Goal: Information Seeking & Learning: Learn about a topic

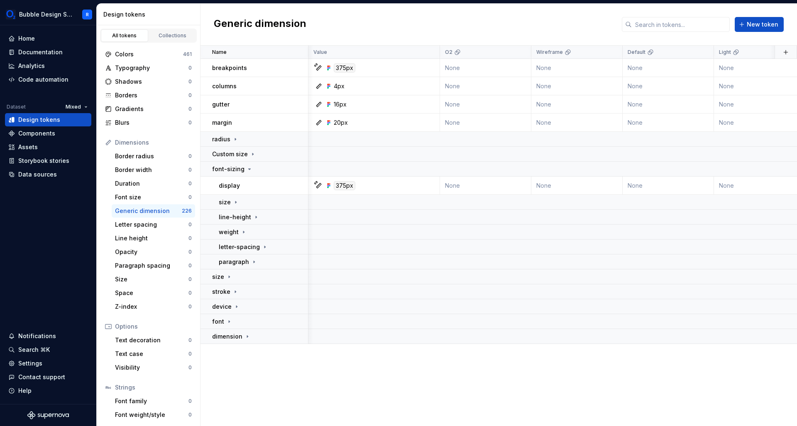
scroll to position [0, 491]
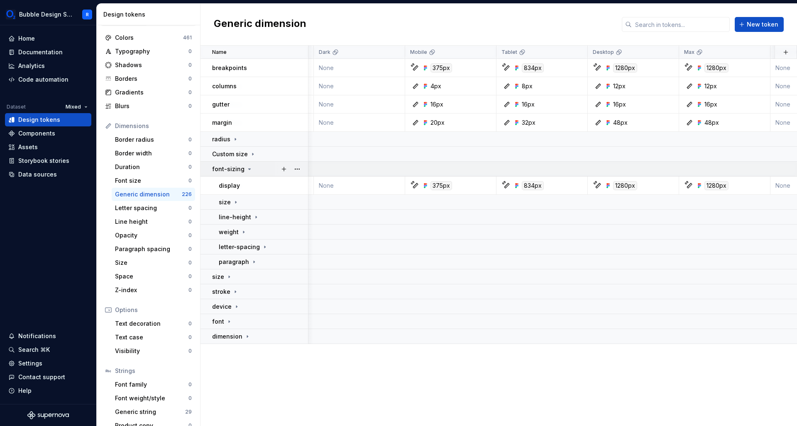
click at [256, 167] on div "font-sizing" at bounding box center [259, 169] width 95 height 8
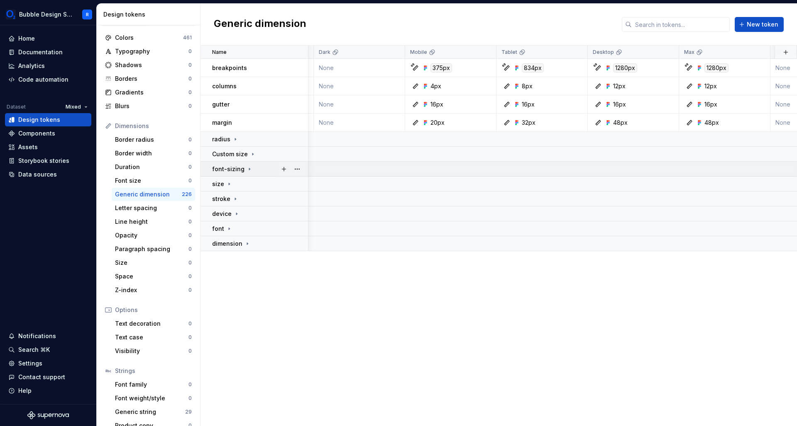
click at [236, 169] on p "font-sizing" at bounding box center [228, 169] width 32 height 8
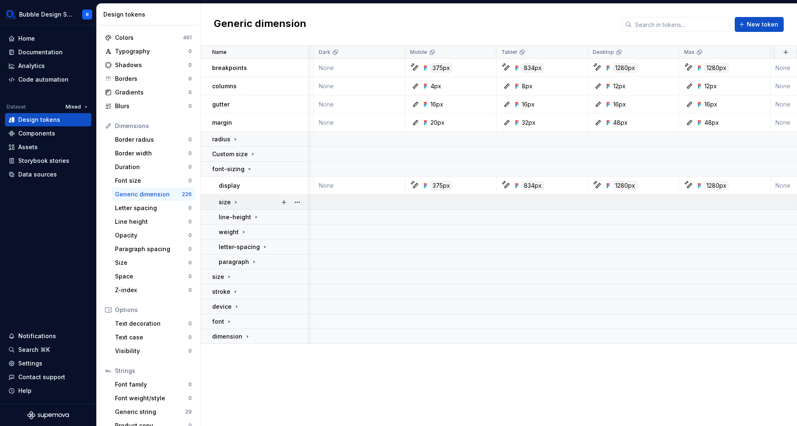
click at [242, 203] on div "size" at bounding box center [263, 202] width 89 height 8
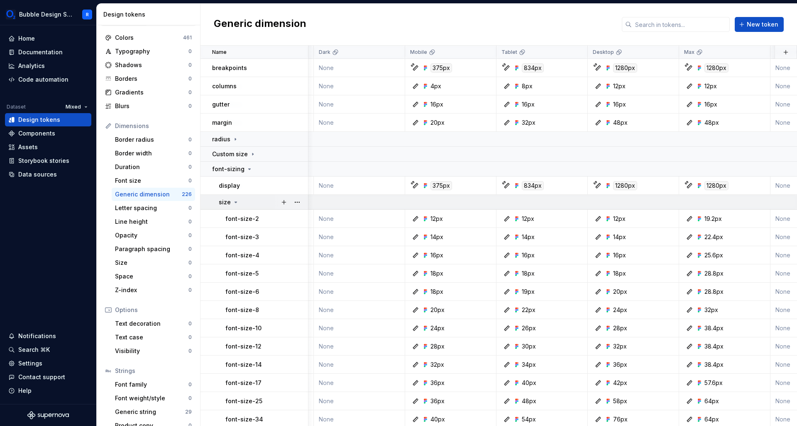
click at [240, 200] on div "size" at bounding box center [263, 202] width 89 height 8
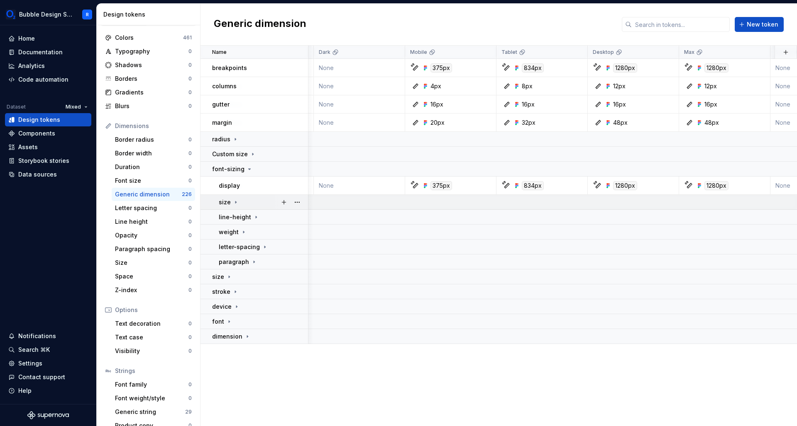
click at [244, 200] on div "size" at bounding box center [263, 202] width 89 height 8
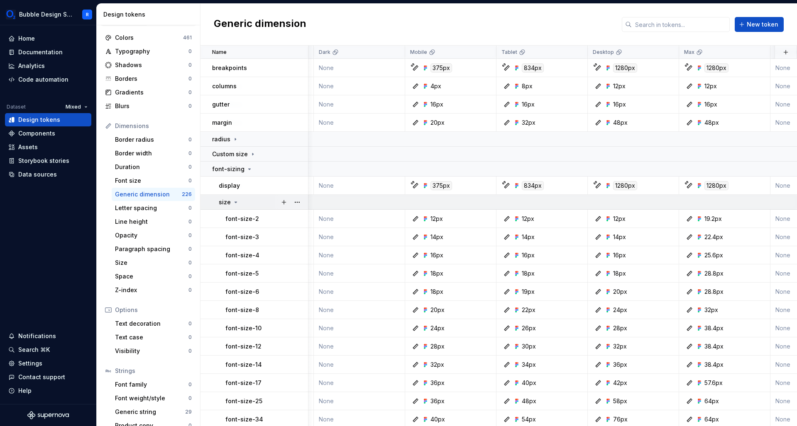
click at [239, 203] on div "size" at bounding box center [263, 202] width 89 height 8
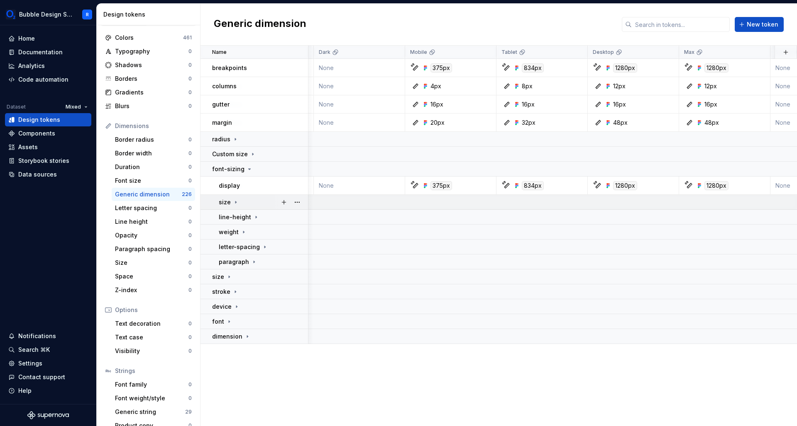
click at [236, 199] on icon at bounding box center [235, 202] width 7 height 7
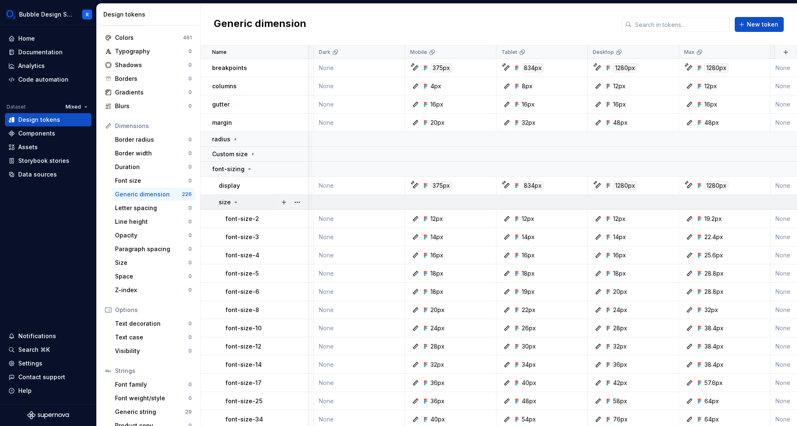
click at [241, 198] on div "size" at bounding box center [263, 202] width 89 height 8
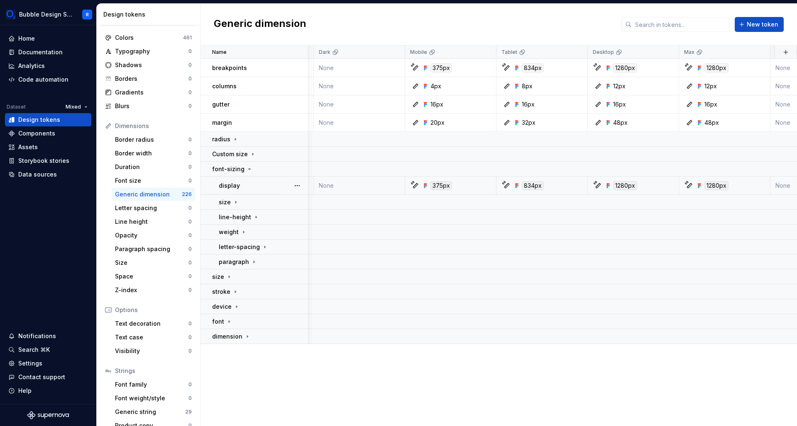
click at [243, 183] on div "display" at bounding box center [263, 186] width 89 height 8
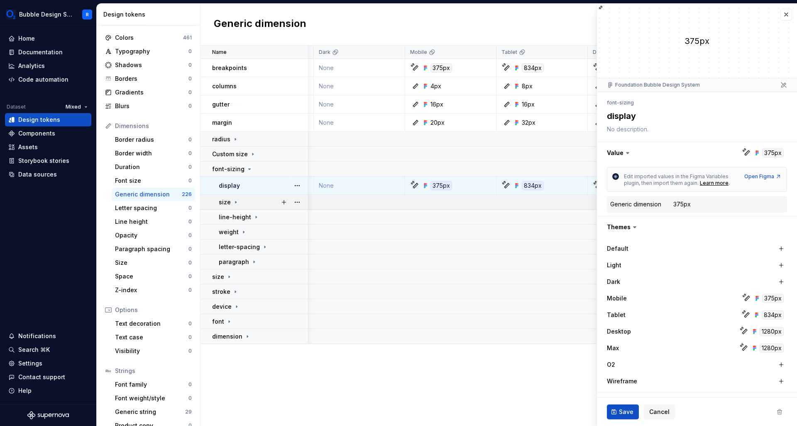
click at [236, 209] on td "size" at bounding box center [254, 202] width 108 height 15
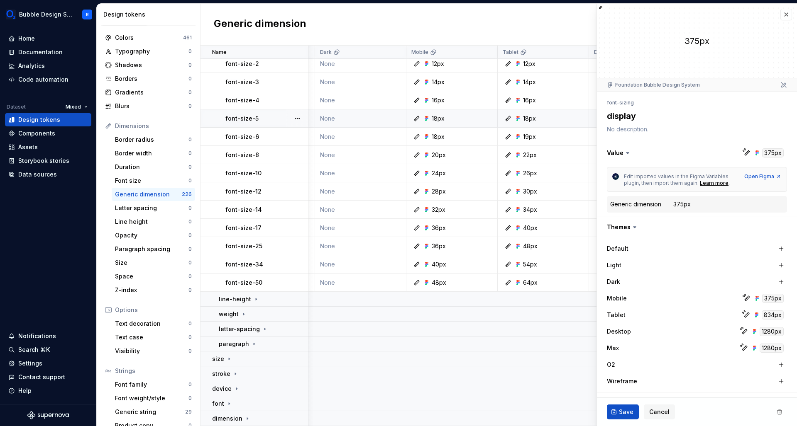
scroll to position [159, 488]
click at [241, 296] on p "line-height" at bounding box center [235, 299] width 32 height 8
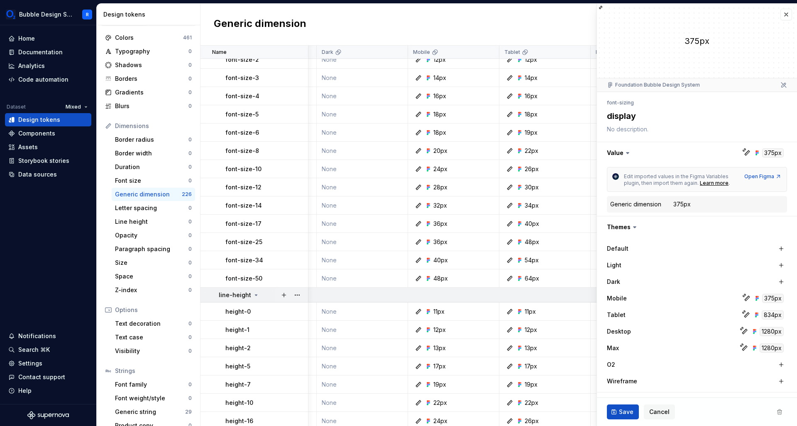
click at [242, 296] on p "line-height" at bounding box center [235, 295] width 32 height 8
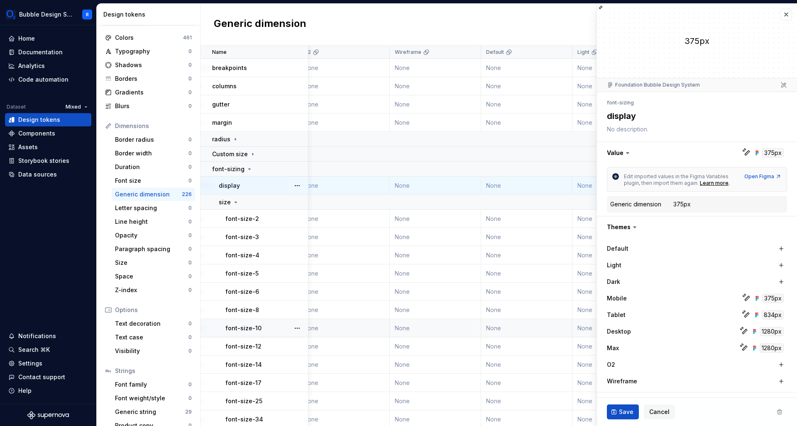
scroll to position [0, 0]
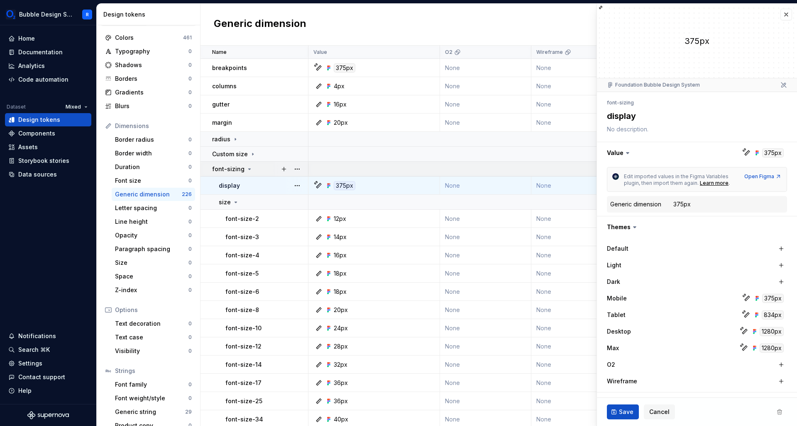
click at [233, 170] on p "font-sizing" at bounding box center [228, 169] width 32 height 8
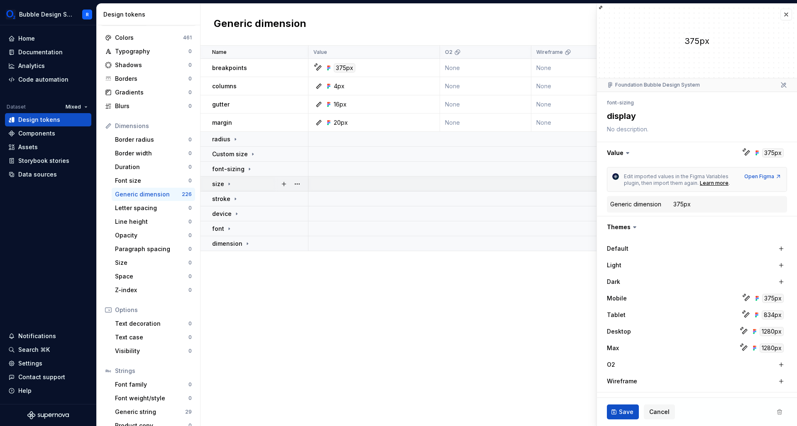
click at [234, 183] on div "size" at bounding box center [259, 184] width 95 height 8
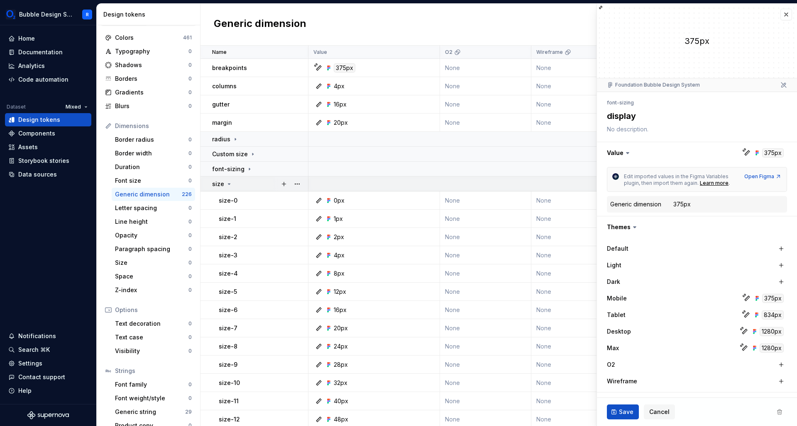
click at [234, 183] on div "size" at bounding box center [259, 184] width 95 height 8
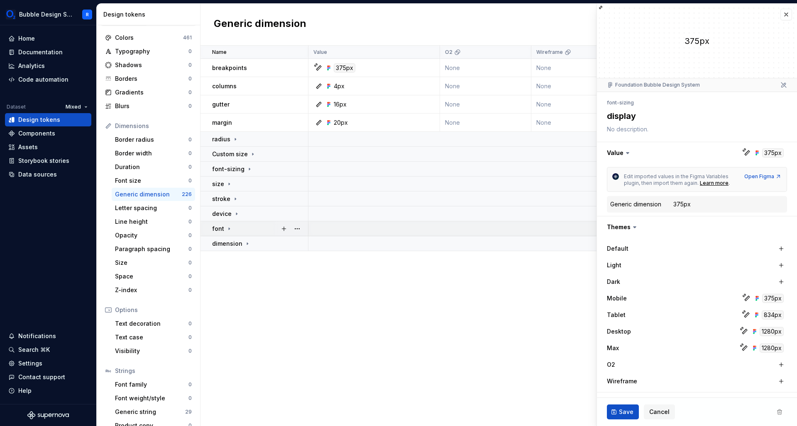
click at [217, 226] on p "font" at bounding box center [218, 229] width 12 height 8
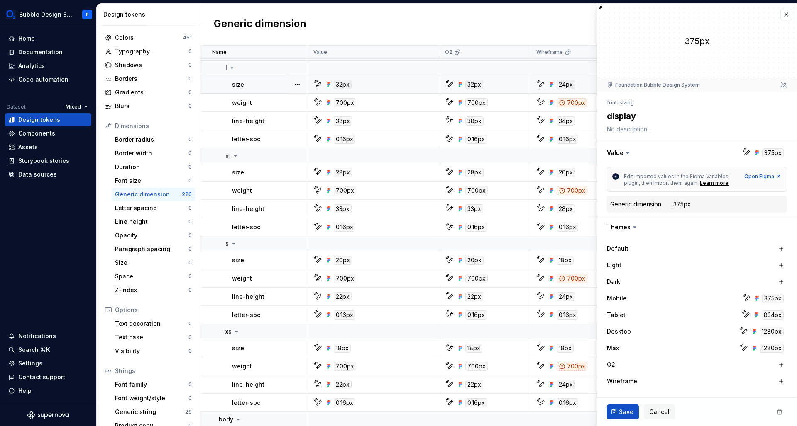
scroll to position [42, 0]
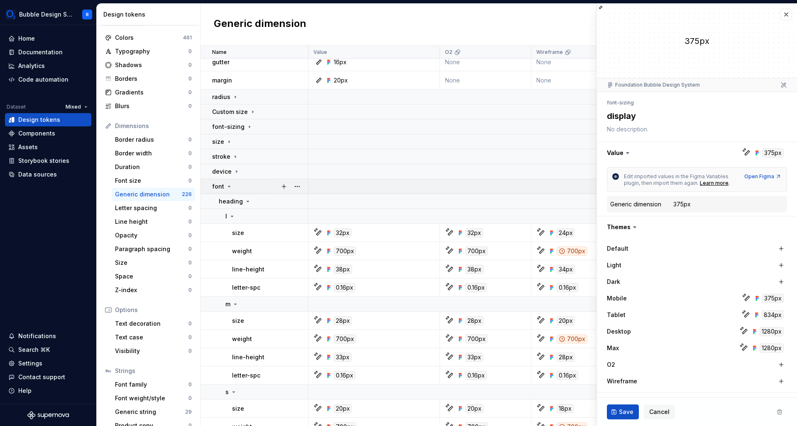
click at [233, 187] on div "font" at bounding box center [259, 187] width 95 height 8
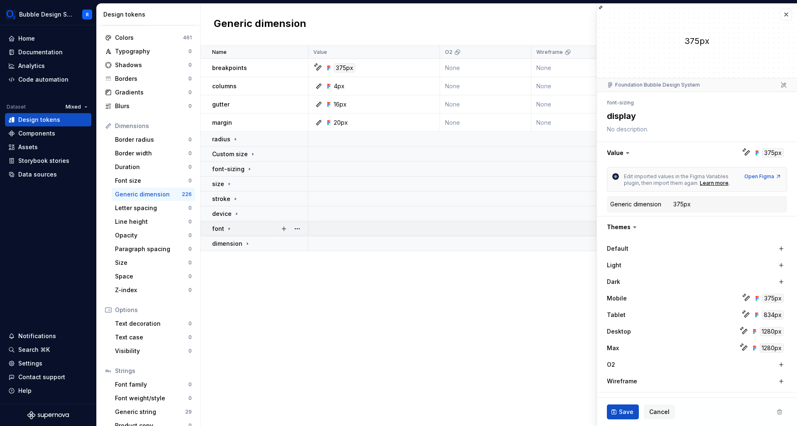
click at [222, 234] on td "font" at bounding box center [254, 229] width 108 height 15
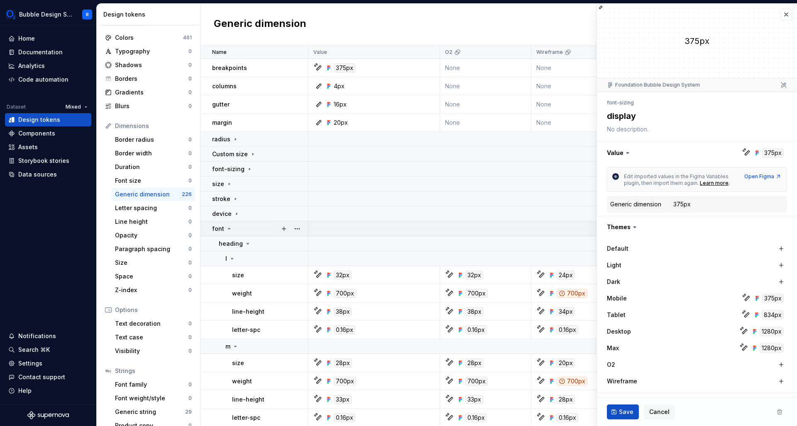
click at [227, 231] on icon at bounding box center [229, 229] width 7 height 7
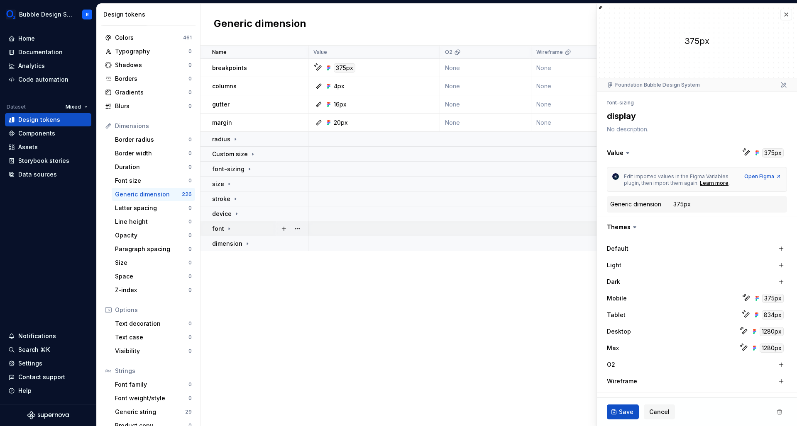
click at [223, 227] on p "font" at bounding box center [218, 229] width 12 height 8
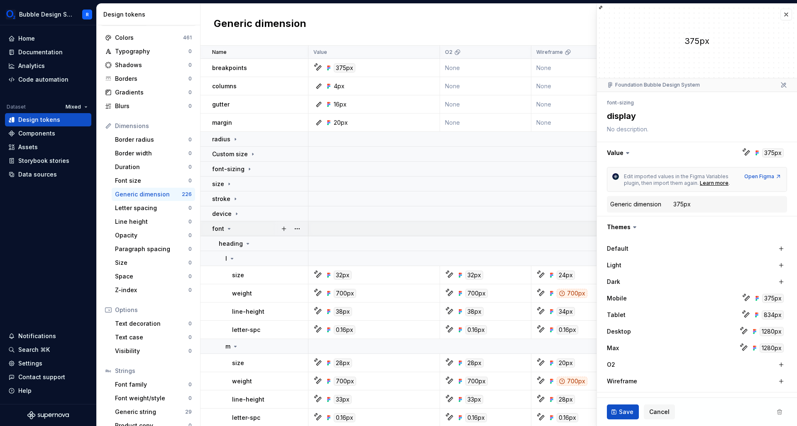
click at [236, 229] on div "font" at bounding box center [259, 229] width 95 height 8
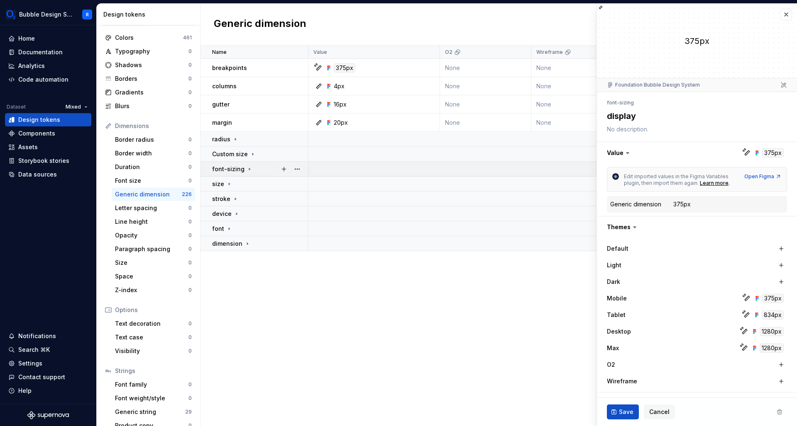
click at [243, 165] on div "font-sizing" at bounding box center [232, 169] width 41 height 8
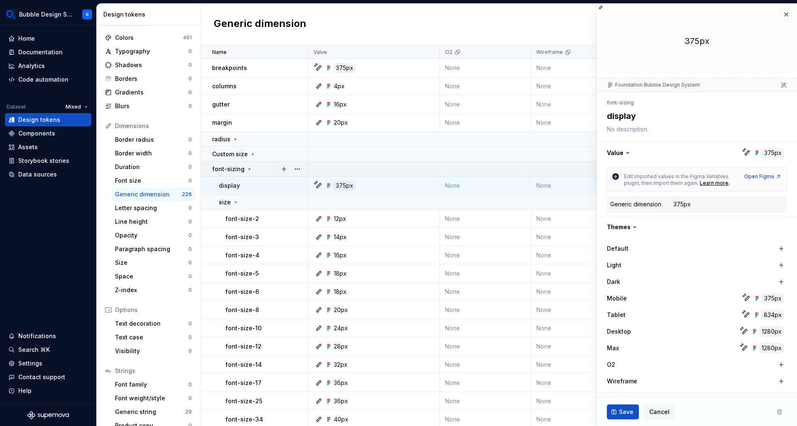
click at [246, 170] on icon at bounding box center [249, 169] width 7 height 7
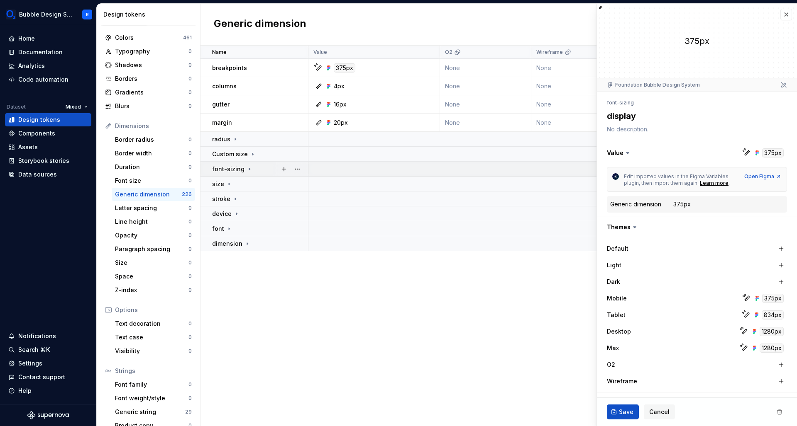
click at [246, 170] on icon at bounding box center [249, 169] width 7 height 7
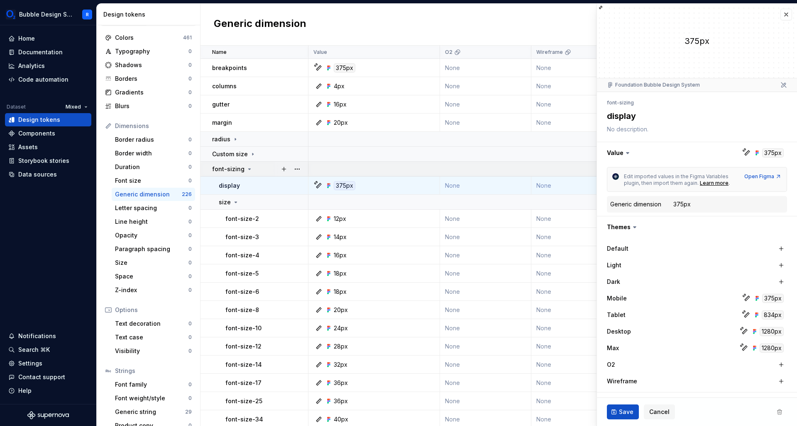
click at [246, 170] on icon at bounding box center [249, 169] width 7 height 7
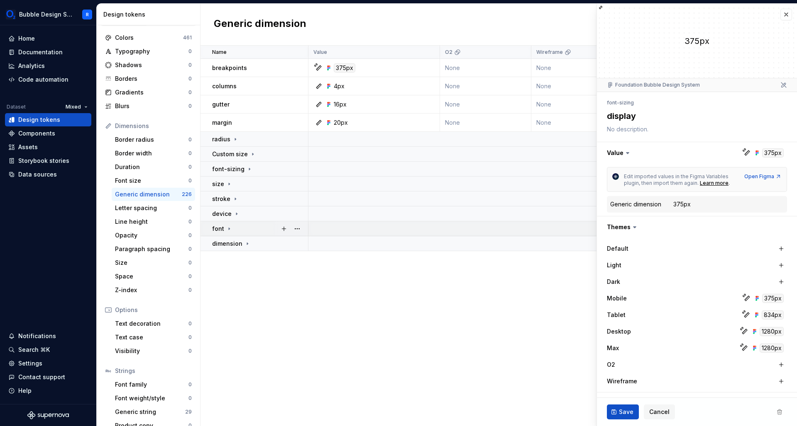
click at [215, 229] on p "font" at bounding box center [218, 229] width 12 height 8
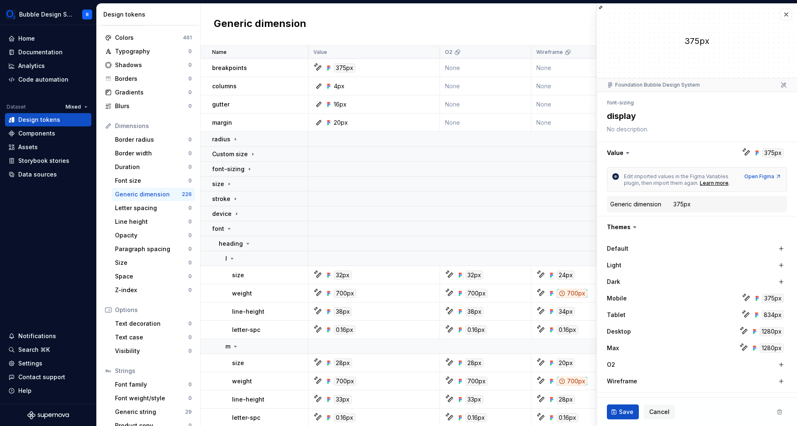
scroll to position [17, 0]
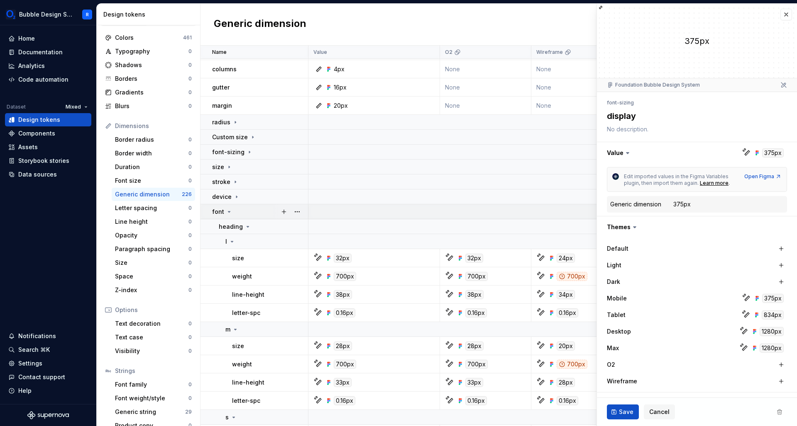
click at [231, 207] on td "font" at bounding box center [254, 212] width 108 height 15
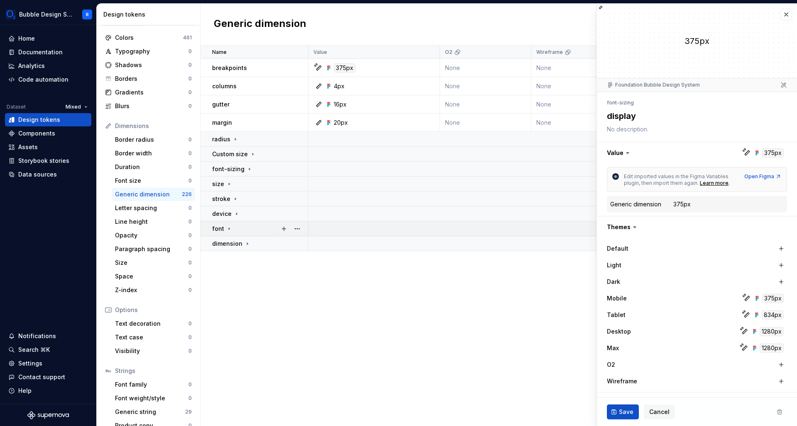
scroll to position [0, 0]
click at [230, 229] on icon at bounding box center [229, 229] width 7 height 7
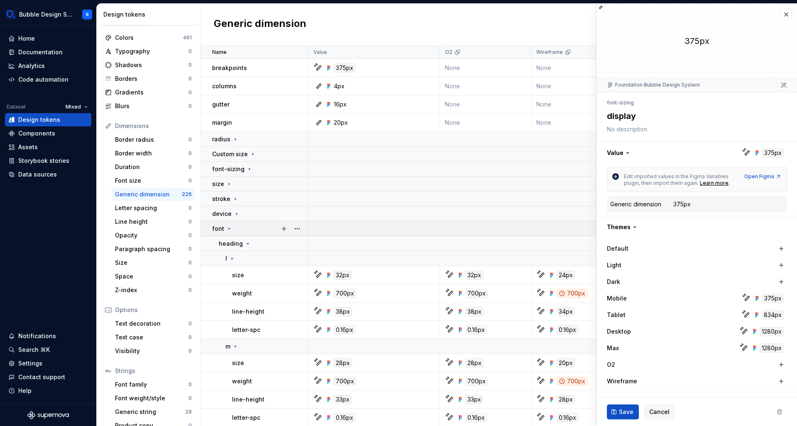
click at [230, 229] on icon at bounding box center [229, 229] width 7 height 7
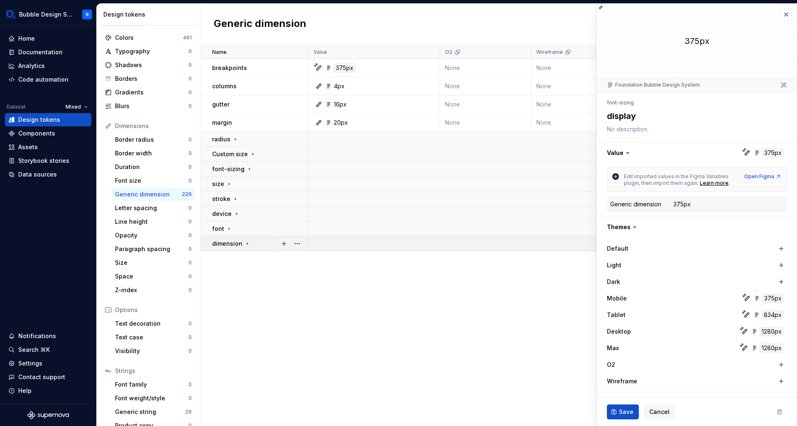
click at [238, 247] on p "dimension" at bounding box center [227, 244] width 30 height 8
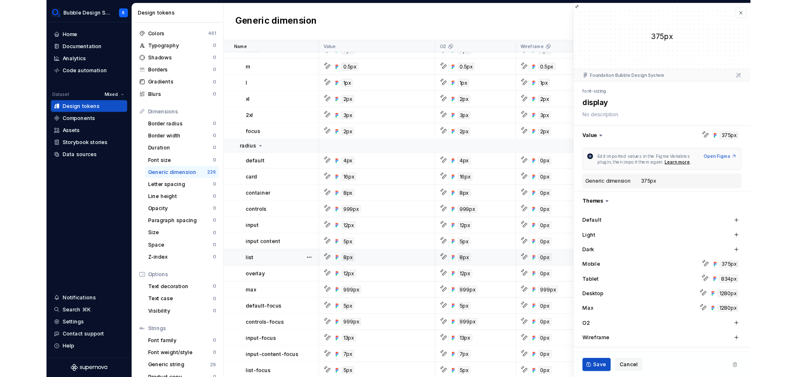
scroll to position [498, 0]
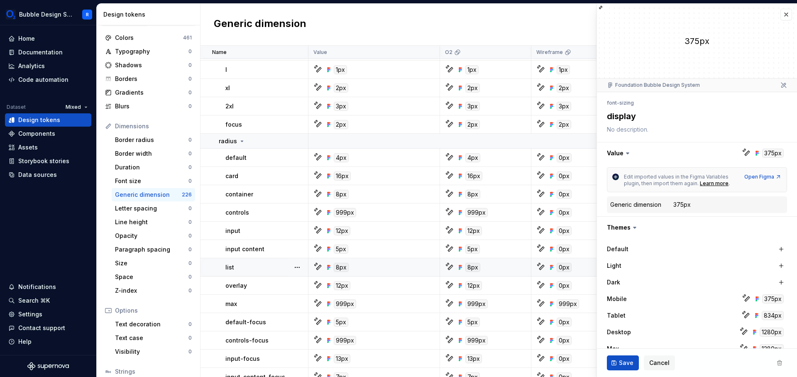
type textarea "*"
